Goal: Navigation & Orientation: Find specific page/section

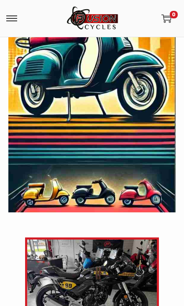
scroll to position [119, 0]
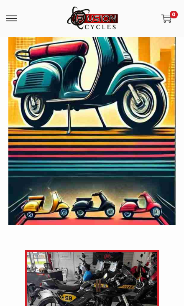
click at [17, 15] on span at bounding box center [11, 18] width 11 height 11
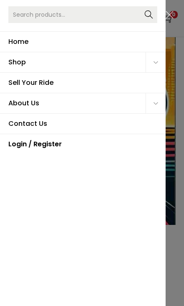
click at [48, 61] on span "Shop" at bounding box center [76, 62] width 137 height 20
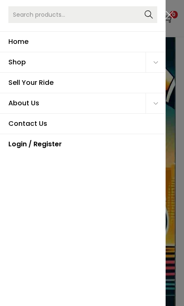
click at [22, 64] on span "Shop" at bounding box center [76, 62] width 137 height 20
click at [157, 61] on icon "Primary navigation" at bounding box center [155, 62] width 5 height 5
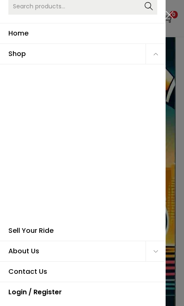
scroll to position [8, 0]
click at [66, 144] on link "Scooters" at bounding box center [40, 144] width 60 height 20
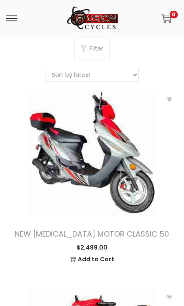
scroll to position [151, 0]
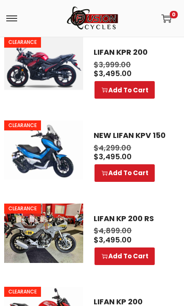
scroll to position [1110, 0]
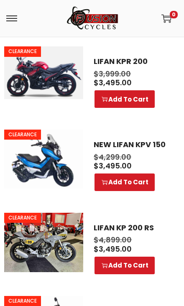
click at [14, 22] on span at bounding box center [11, 18] width 11 height 11
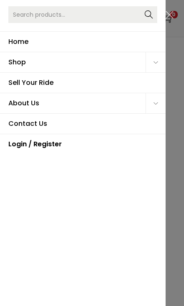
click at [60, 67] on span "Shop" at bounding box center [76, 62] width 137 height 20
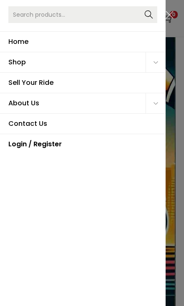
click at [157, 57] on span "Primary navigation" at bounding box center [155, 62] width 20 height 20
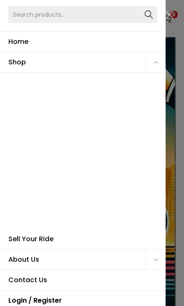
click at [68, 126] on link "Motorcycles" at bounding box center [40, 132] width 60 height 20
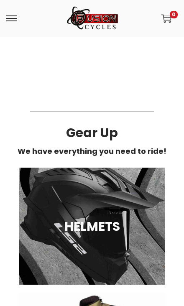
scroll to position [985, 0]
